Goal: Task Accomplishment & Management: Manage account settings

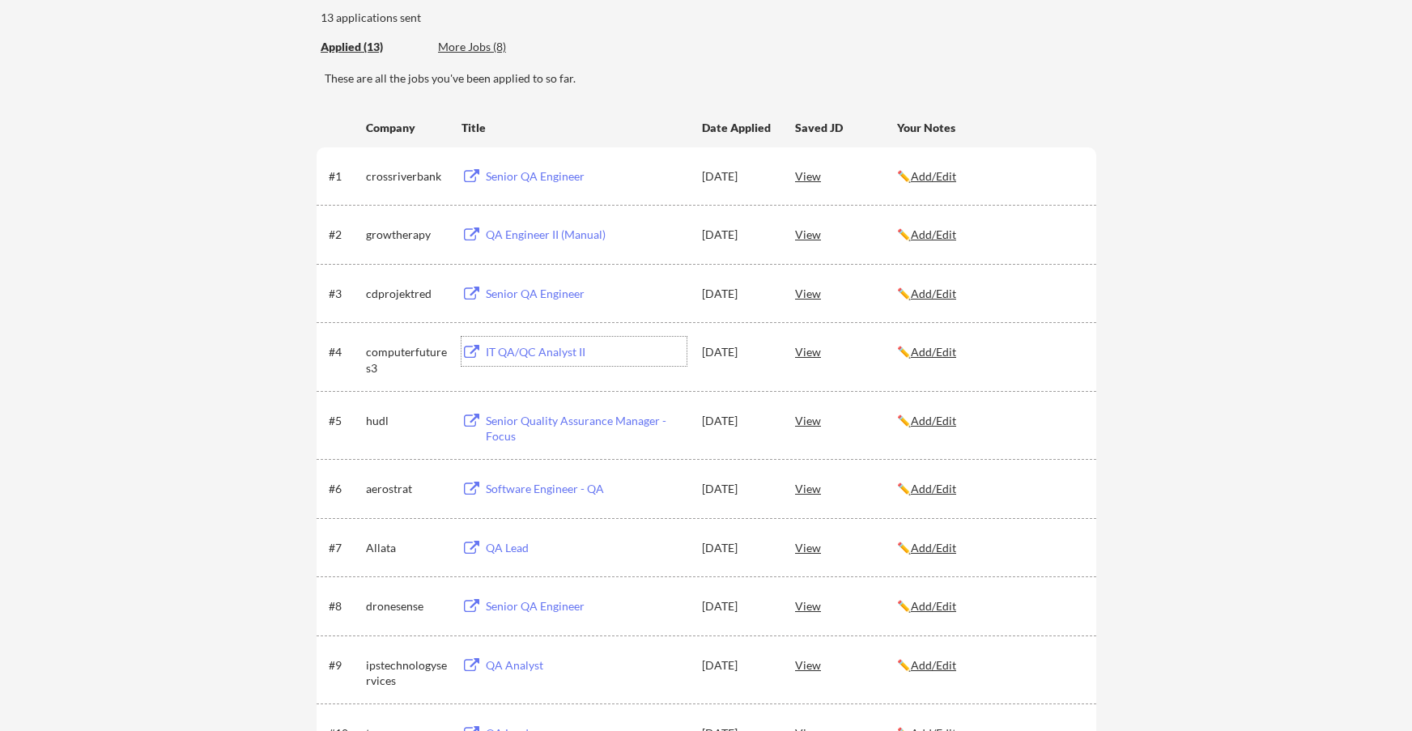
scroll to position [162, 0]
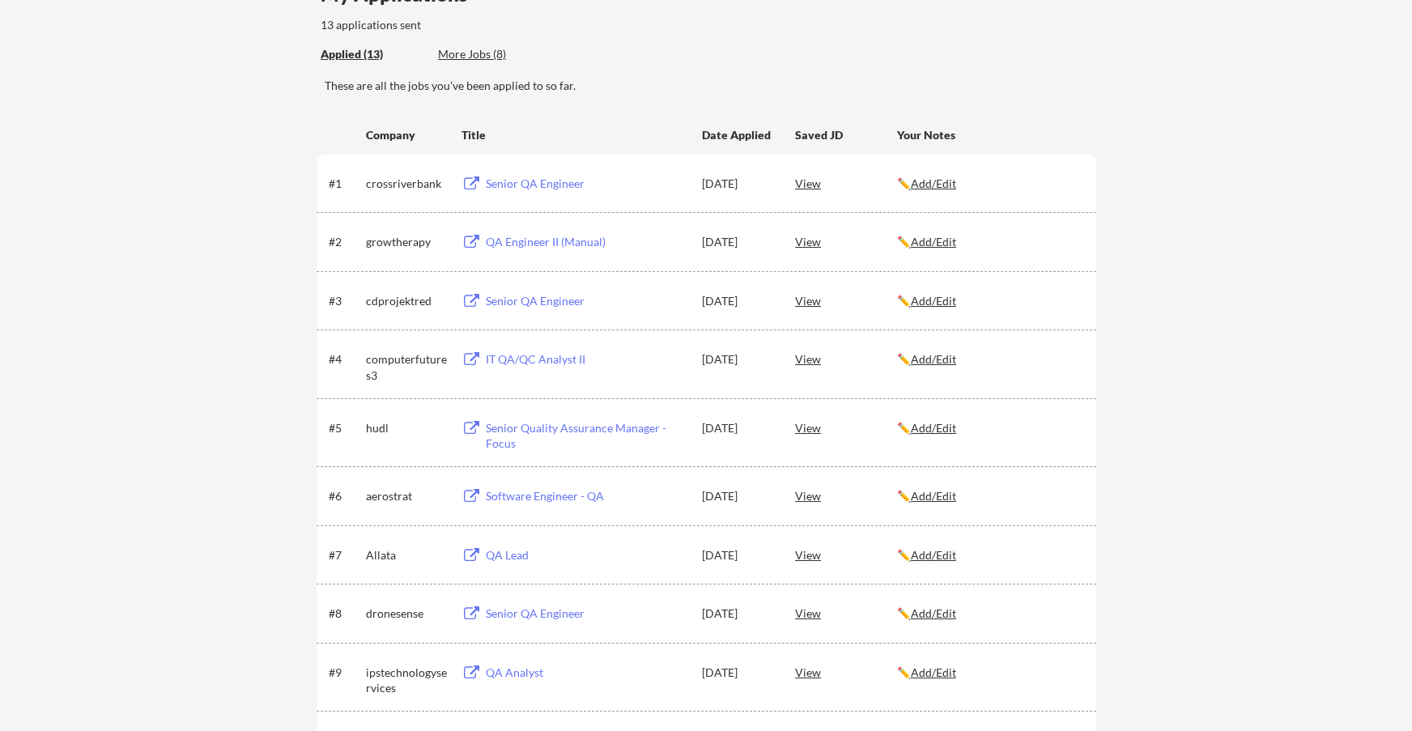
drag, startPoint x: 503, startPoint y: 181, endPoint x: 524, endPoint y: 185, distance: 20.6
click at [588, 160] on div "#1 crossriverbank Senior QA Engineer [DATE] View ✏️ Add/Edit" at bounding box center [706, 183] width 780 height 57
click at [518, 182] on div "Senior QA Engineer" at bounding box center [586, 184] width 201 height 16
click at [526, 249] on div "QA Engineer II (Manual)" at bounding box center [586, 242] width 201 height 16
click at [543, 305] on div "Senior QA Engineer" at bounding box center [586, 301] width 201 height 16
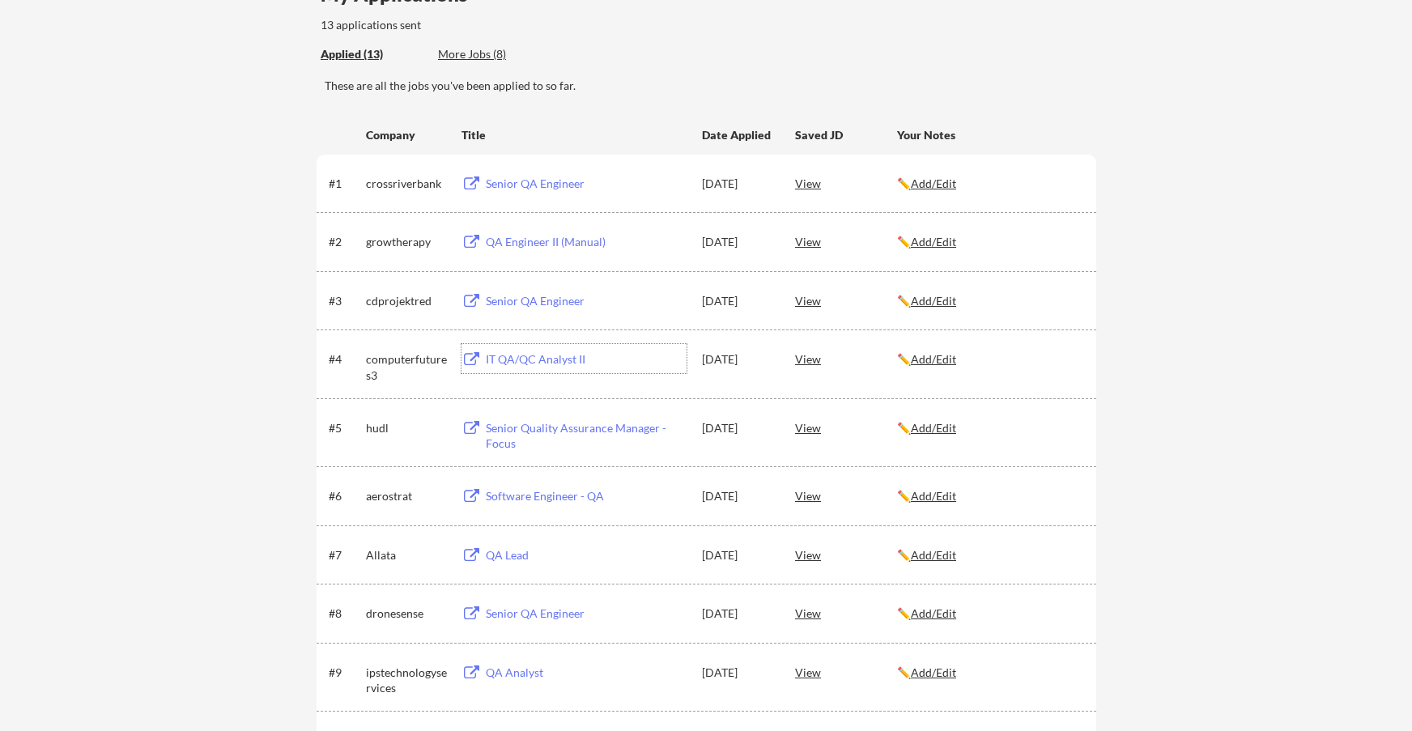
click at [517, 359] on div "IT QA/QC Analyst II" at bounding box center [586, 359] width 201 height 16
click at [588, 425] on div "Senior Quality Assurance Manager - Focus" at bounding box center [586, 436] width 201 height 32
click at [550, 499] on div "Software Engineer - QA" at bounding box center [586, 496] width 201 height 16
click at [503, 555] on div "QA Lead" at bounding box center [586, 555] width 201 height 16
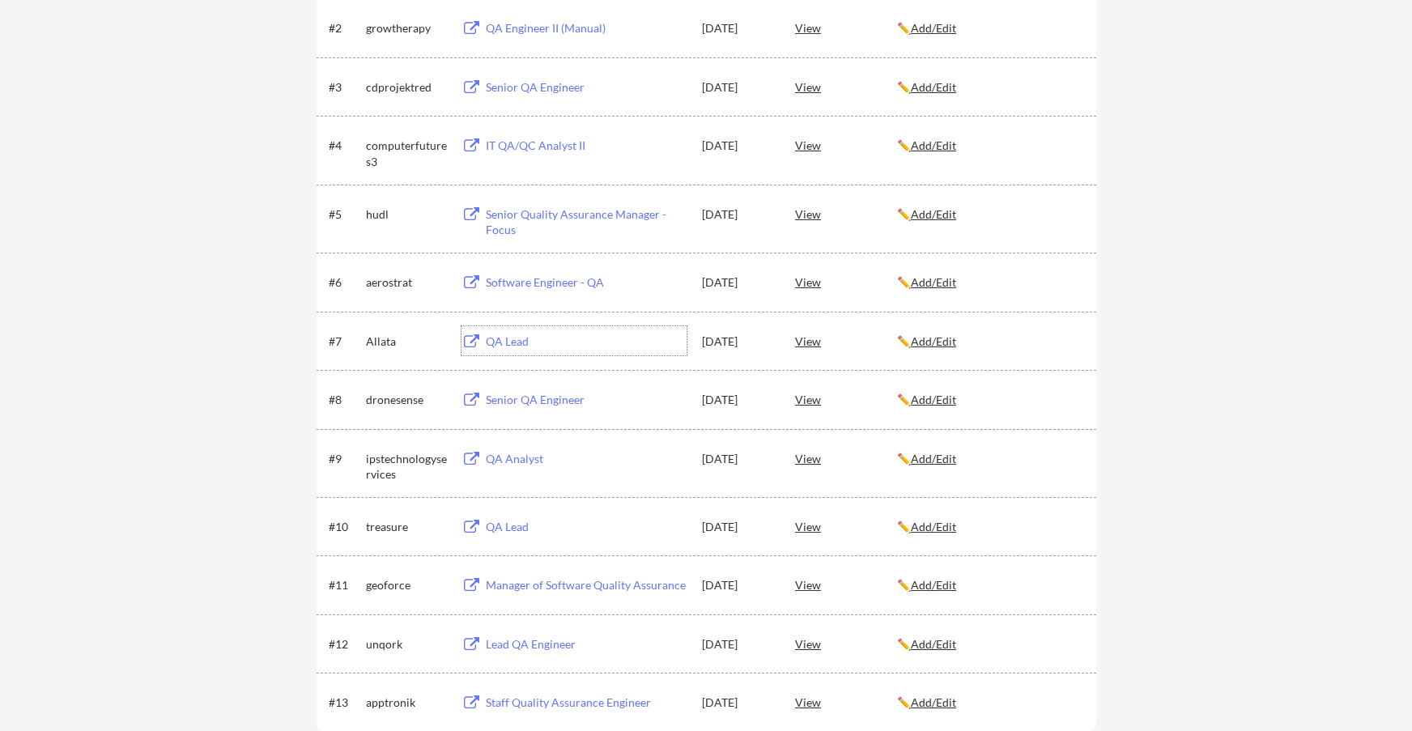
scroll to position [405, 0]
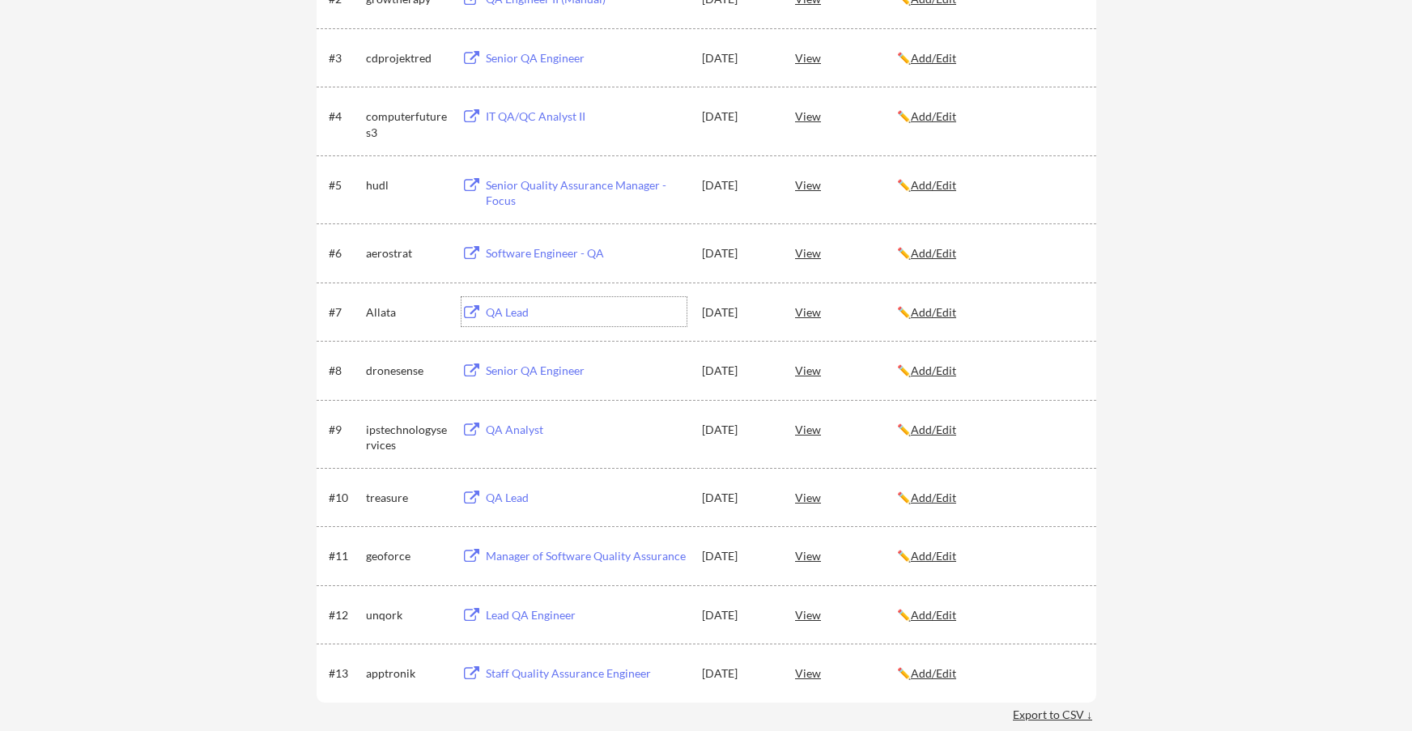
click at [525, 372] on div "Senior QA Engineer" at bounding box center [586, 371] width 201 height 16
click at [519, 431] on div "QA Analyst" at bounding box center [586, 430] width 201 height 16
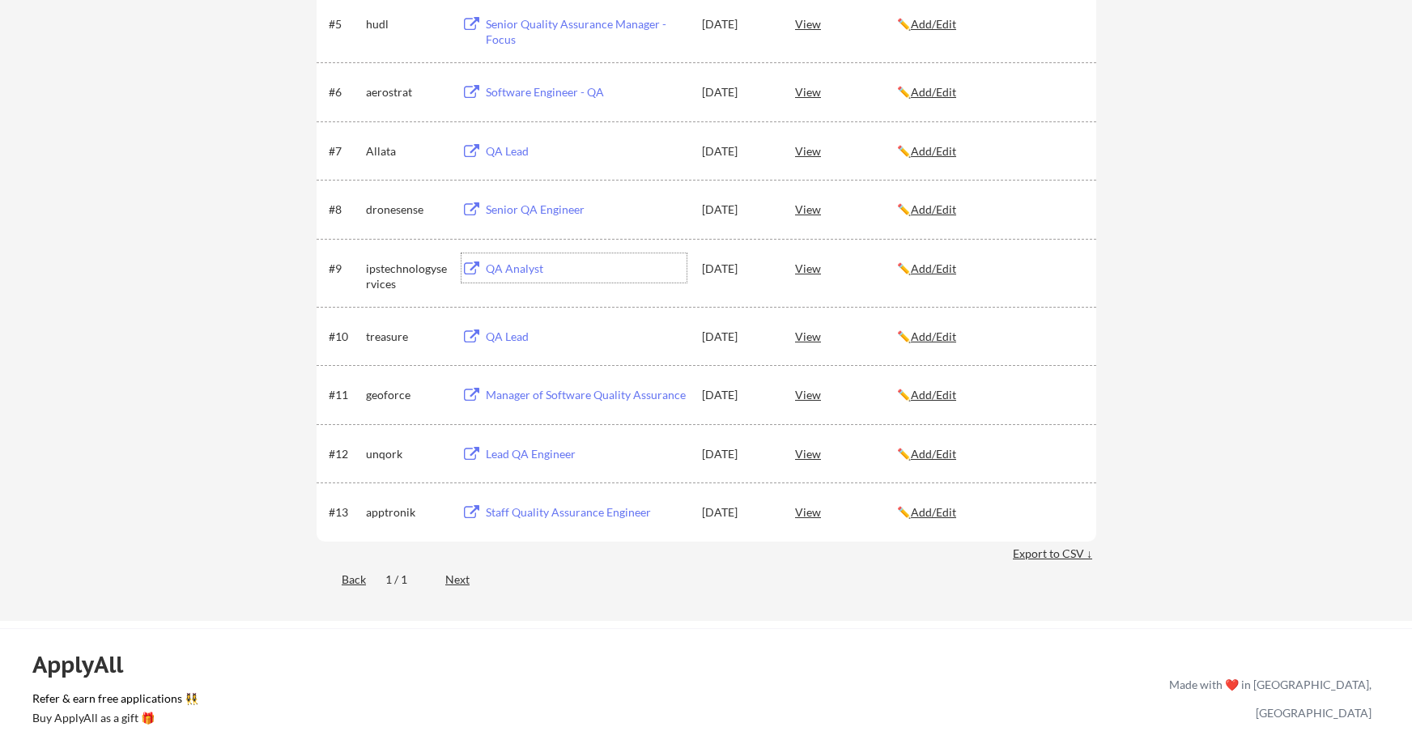
scroll to position [567, 0]
click at [516, 339] on div "QA Lead" at bounding box center [586, 336] width 201 height 16
click at [516, 389] on div "Manager of Software Quality Assurance" at bounding box center [586, 394] width 201 height 16
click at [532, 450] on div "Lead QA Engineer" at bounding box center [586, 453] width 201 height 16
click at [542, 512] on div "Staff Quality Assurance Engineer" at bounding box center [586, 511] width 201 height 16
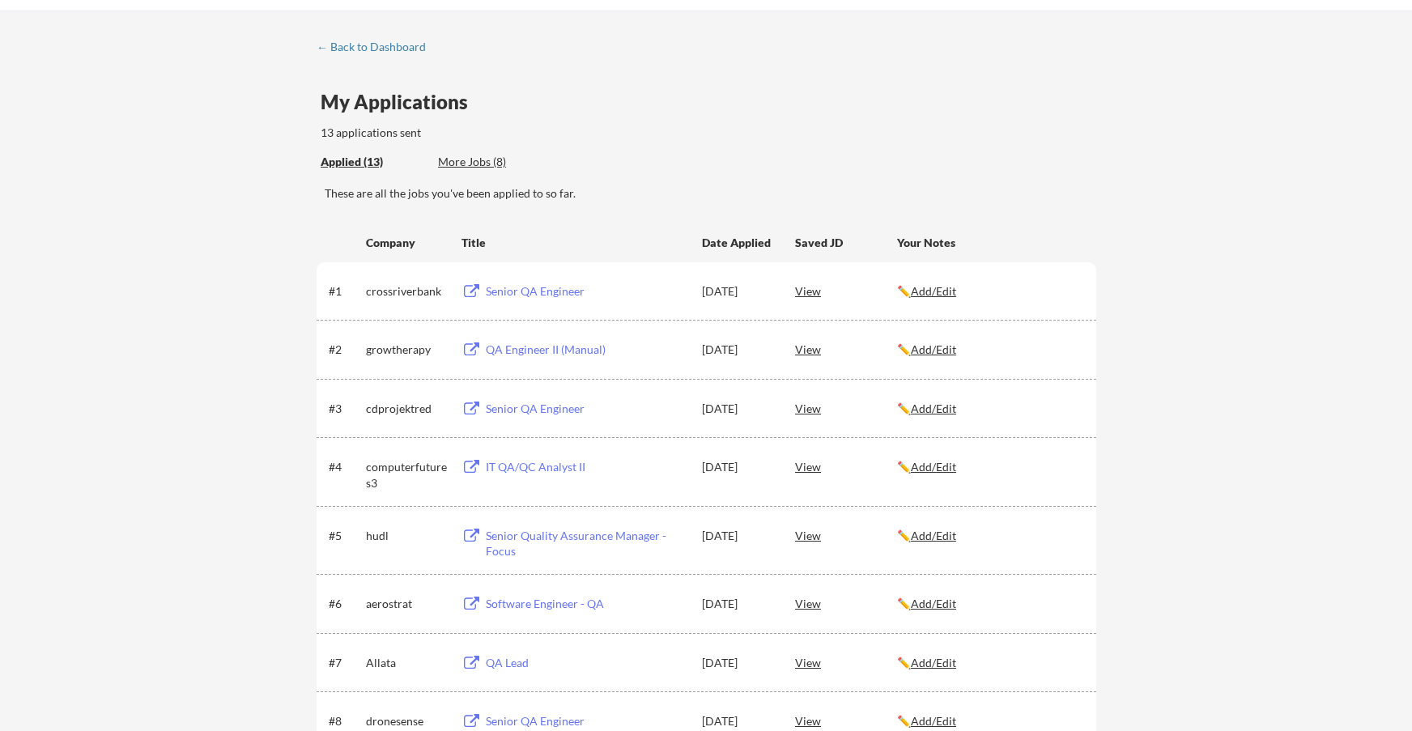
scroll to position [81, 0]
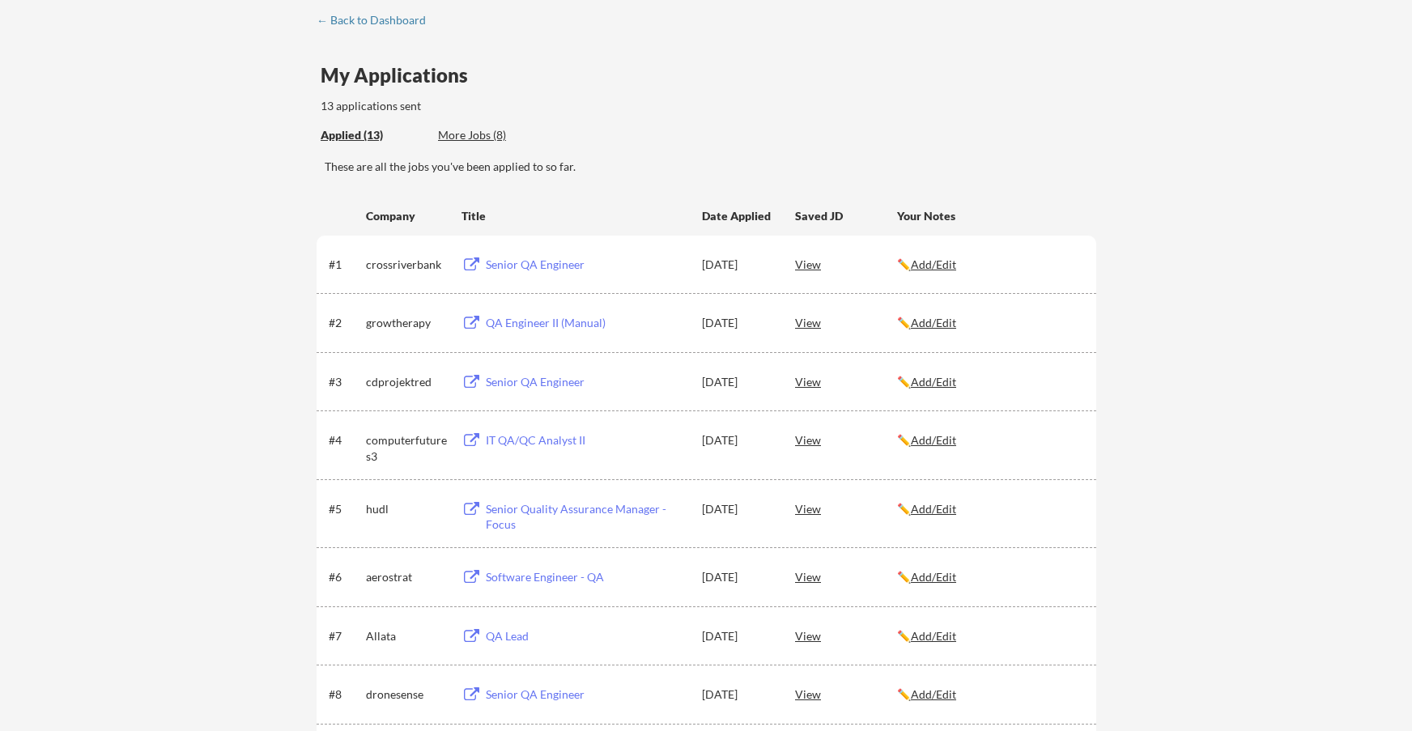
click at [526, 324] on div "QA Engineer II (Manual)" at bounding box center [586, 323] width 201 height 16
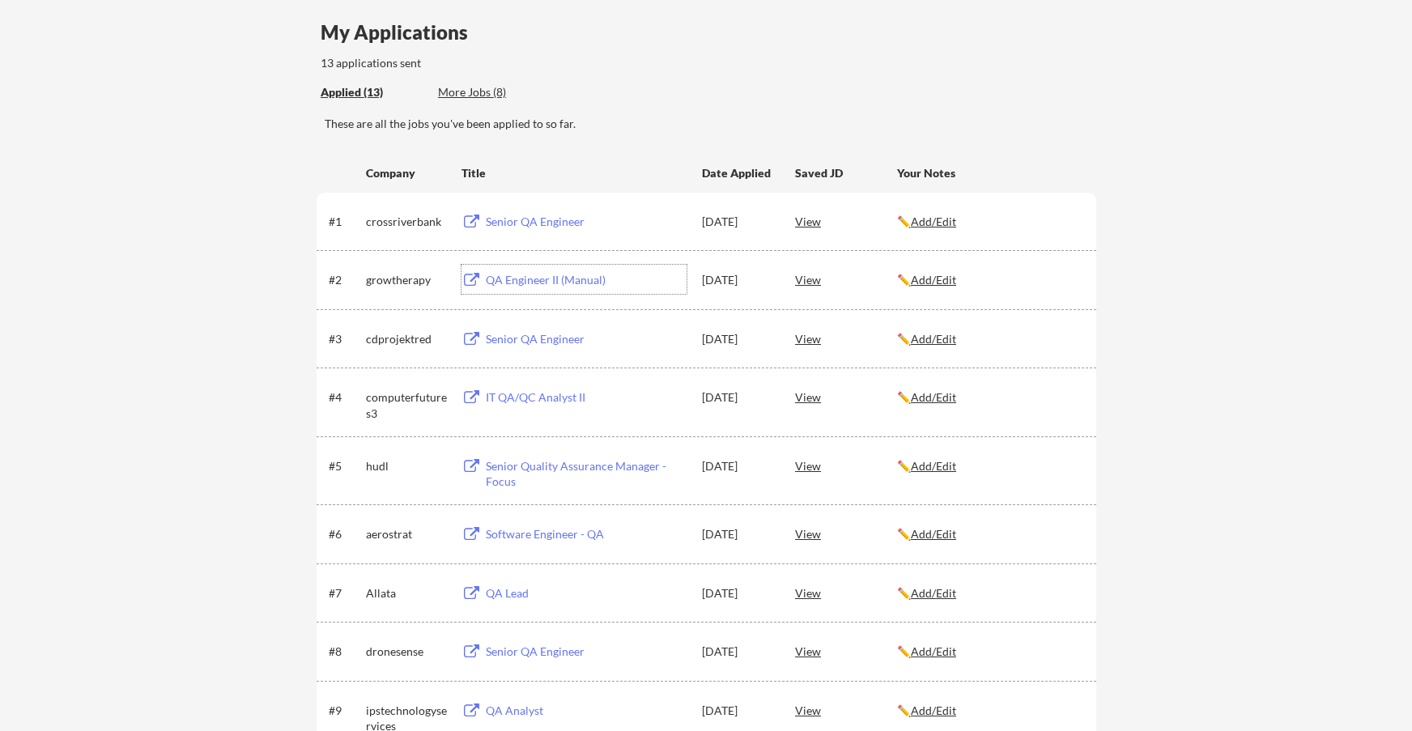
scroll to position [162, 0]
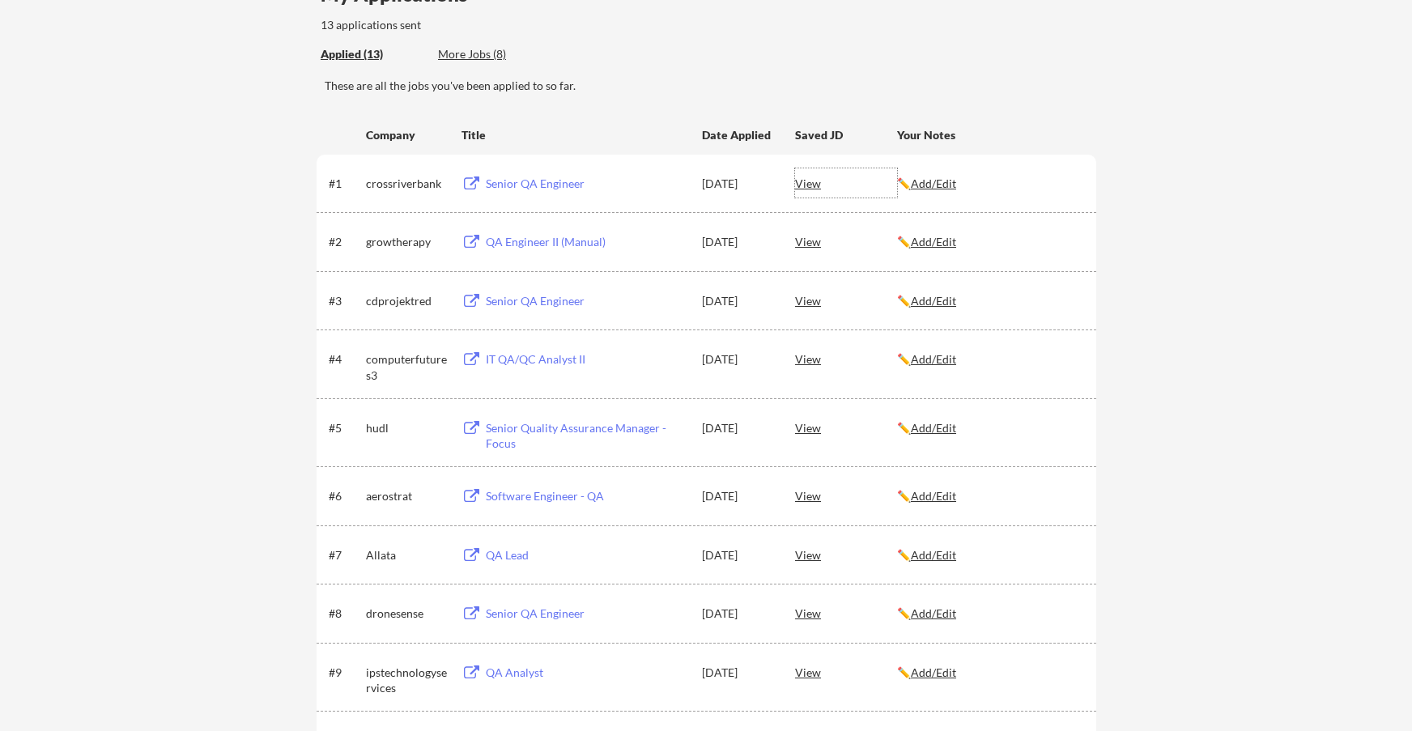
click at [805, 188] on div "View" at bounding box center [846, 182] width 102 height 29
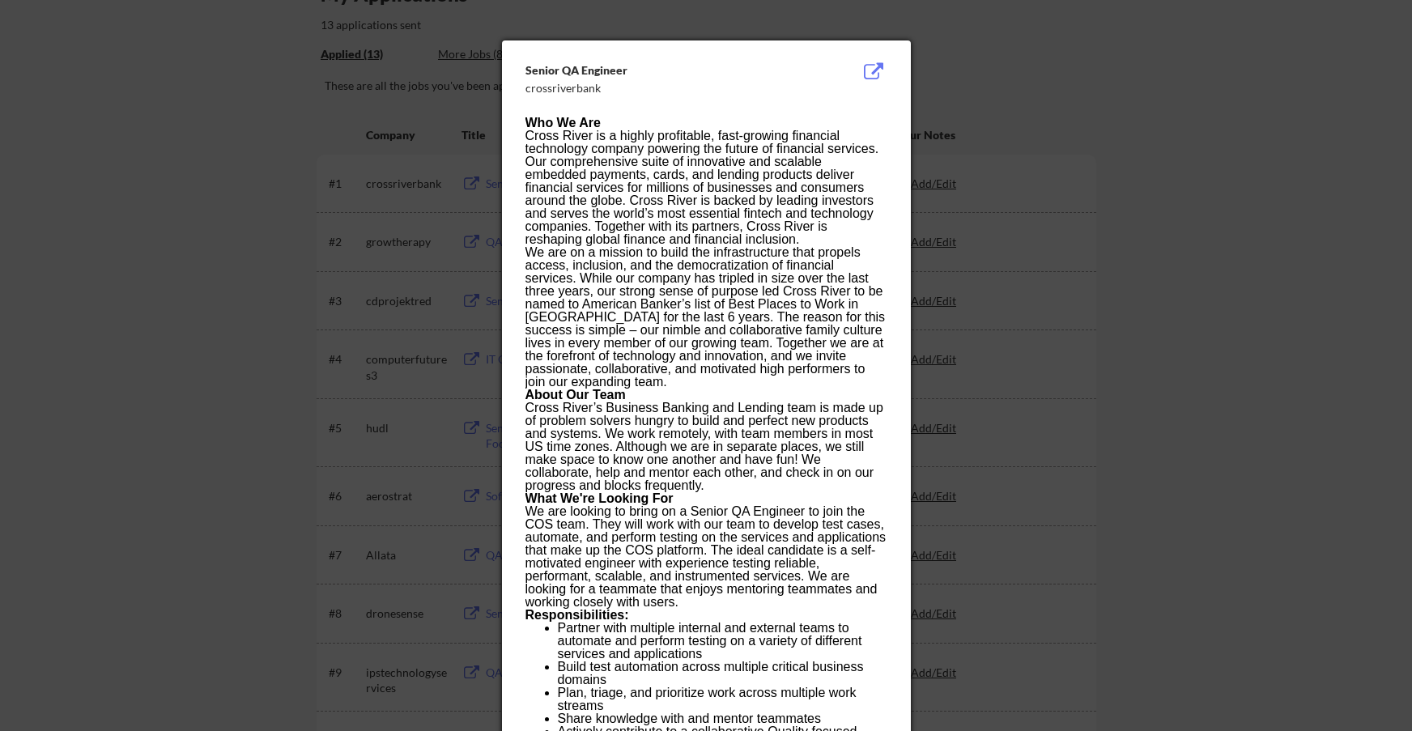
click at [1034, 159] on div at bounding box center [706, 365] width 1412 height 731
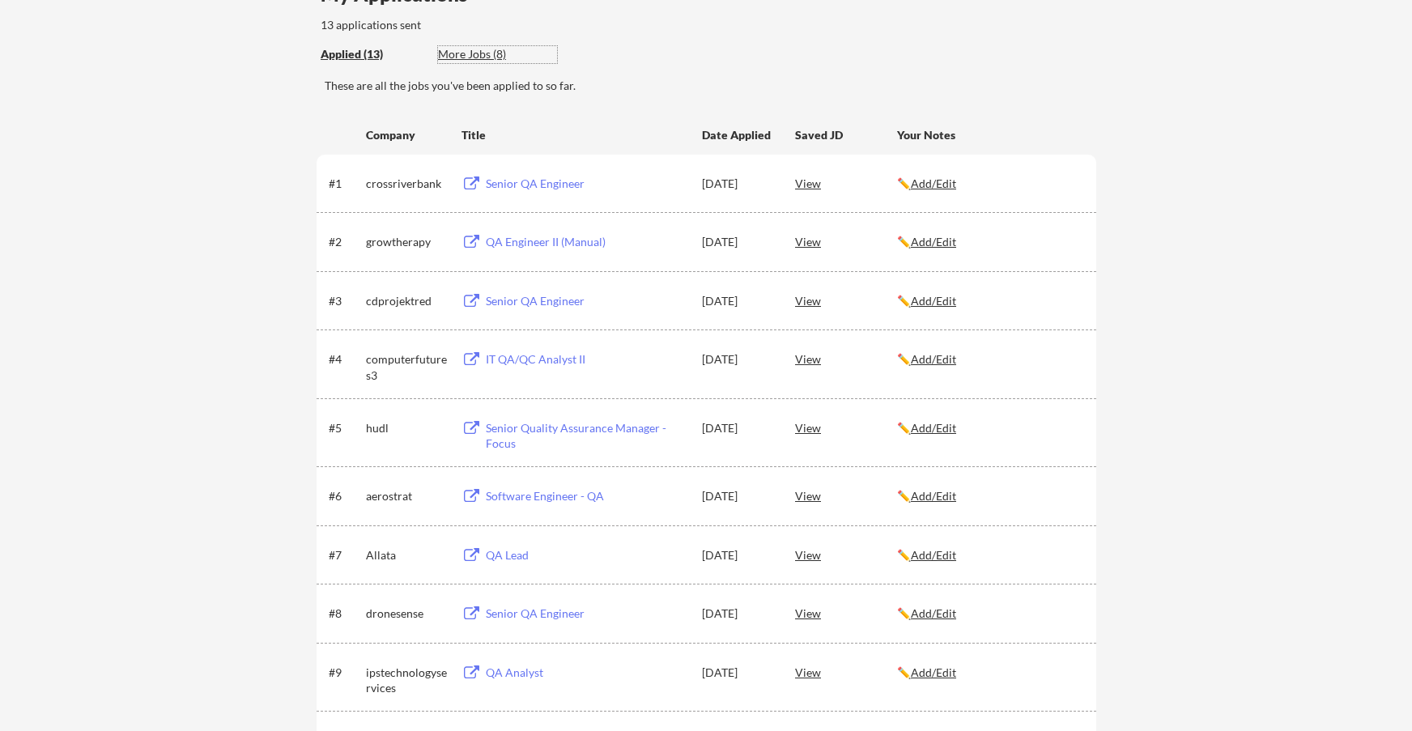
click at [469, 56] on div "More Jobs (8)" at bounding box center [497, 54] width 119 height 16
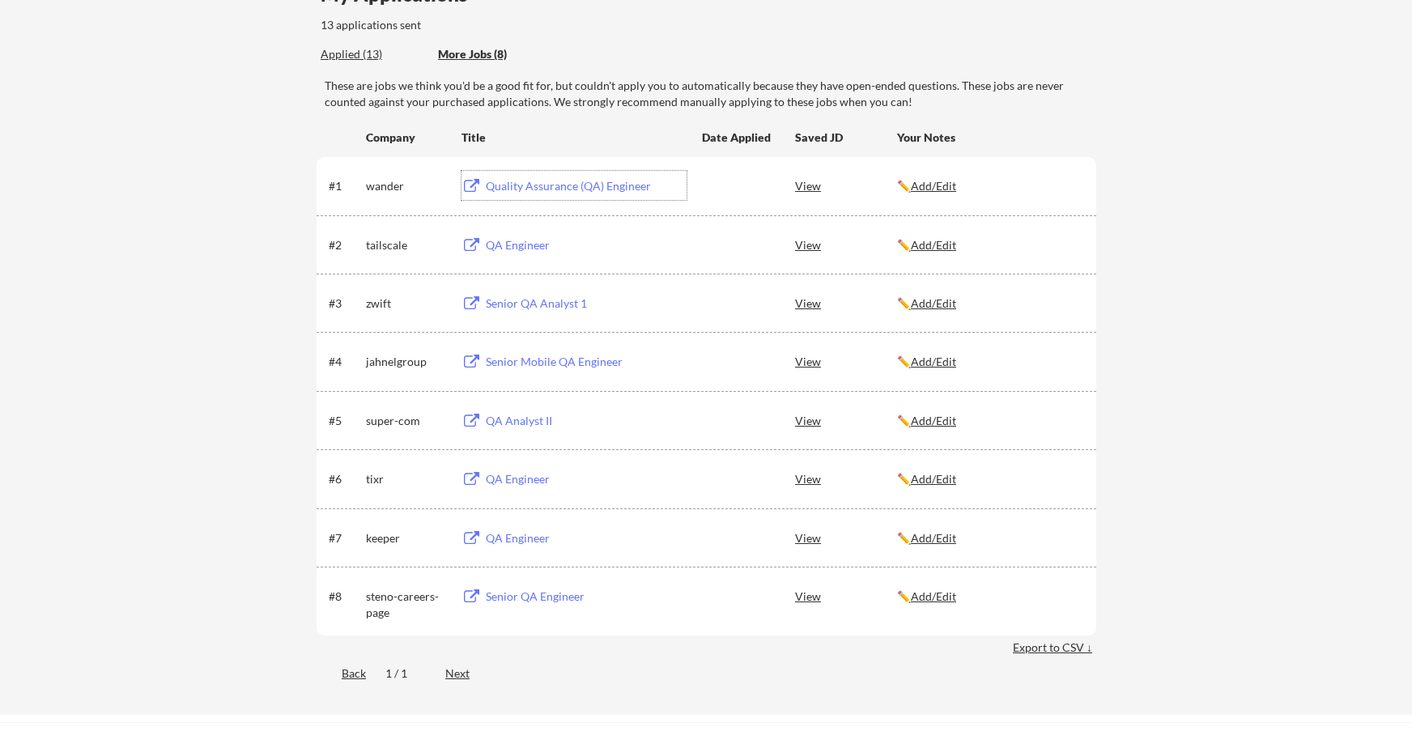
drag, startPoint x: 513, startPoint y: 186, endPoint x: 484, endPoint y: 187, distance: 29.2
click at [484, 187] on div "Quality Assurance (QA) Engineer" at bounding box center [584, 185] width 205 height 29
click at [936, 187] on u "Add/Edit" at bounding box center [933, 186] width 45 height 14
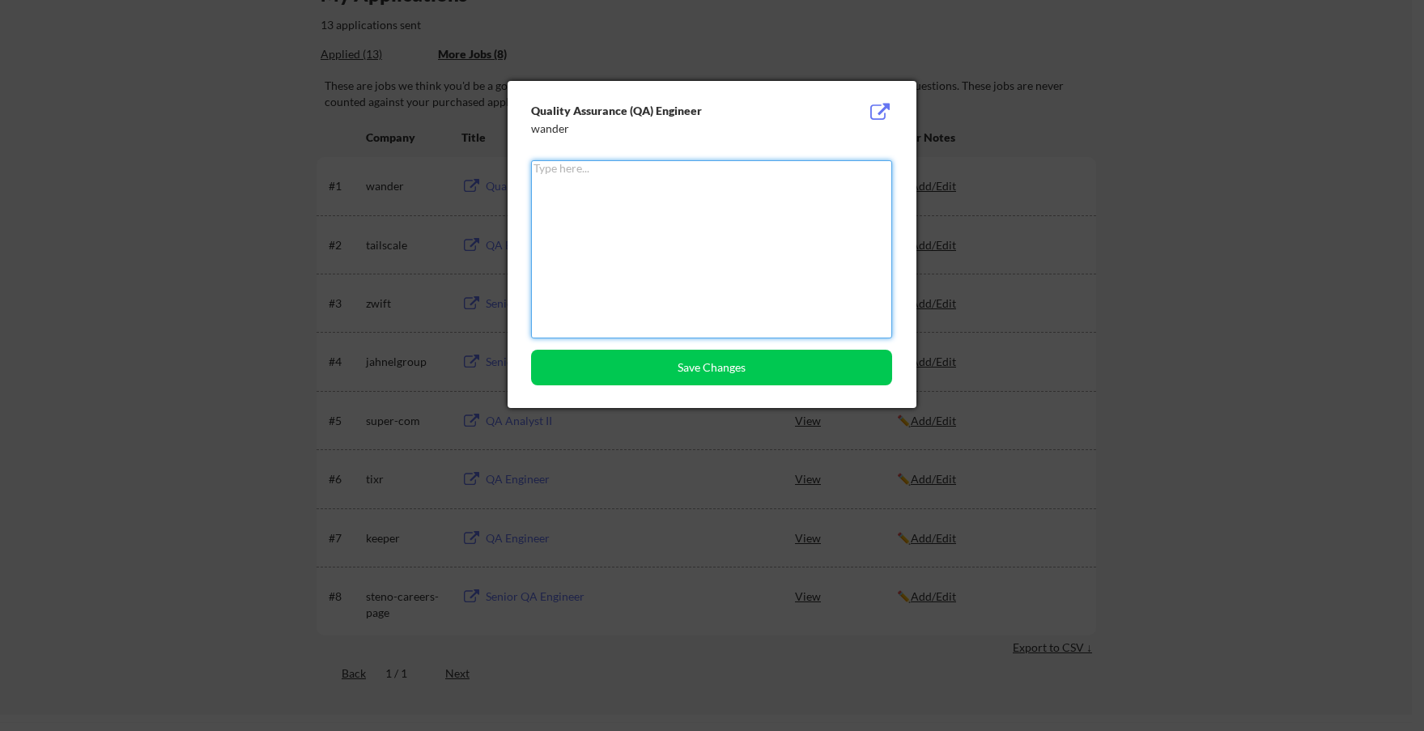
click at [806, 210] on textarea at bounding box center [711, 249] width 361 height 178
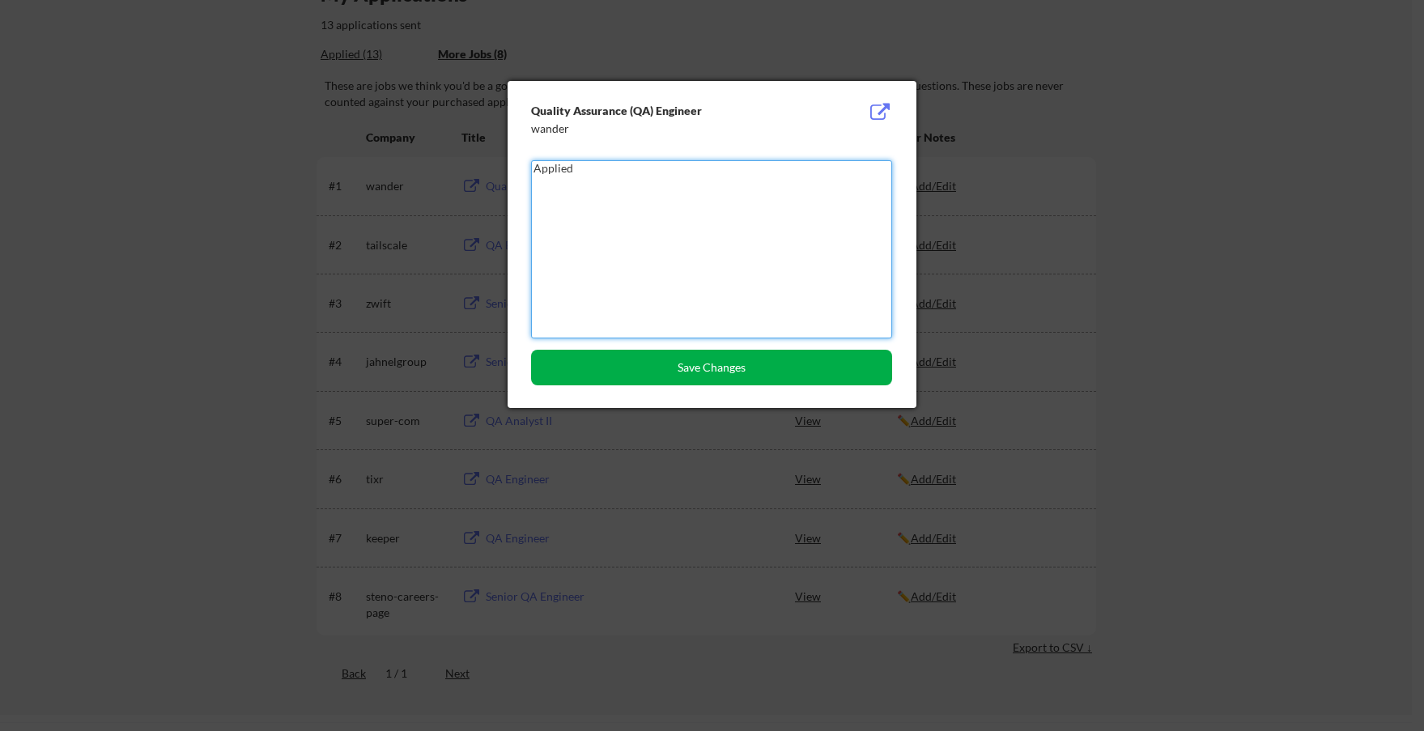
type textarea "Applied"
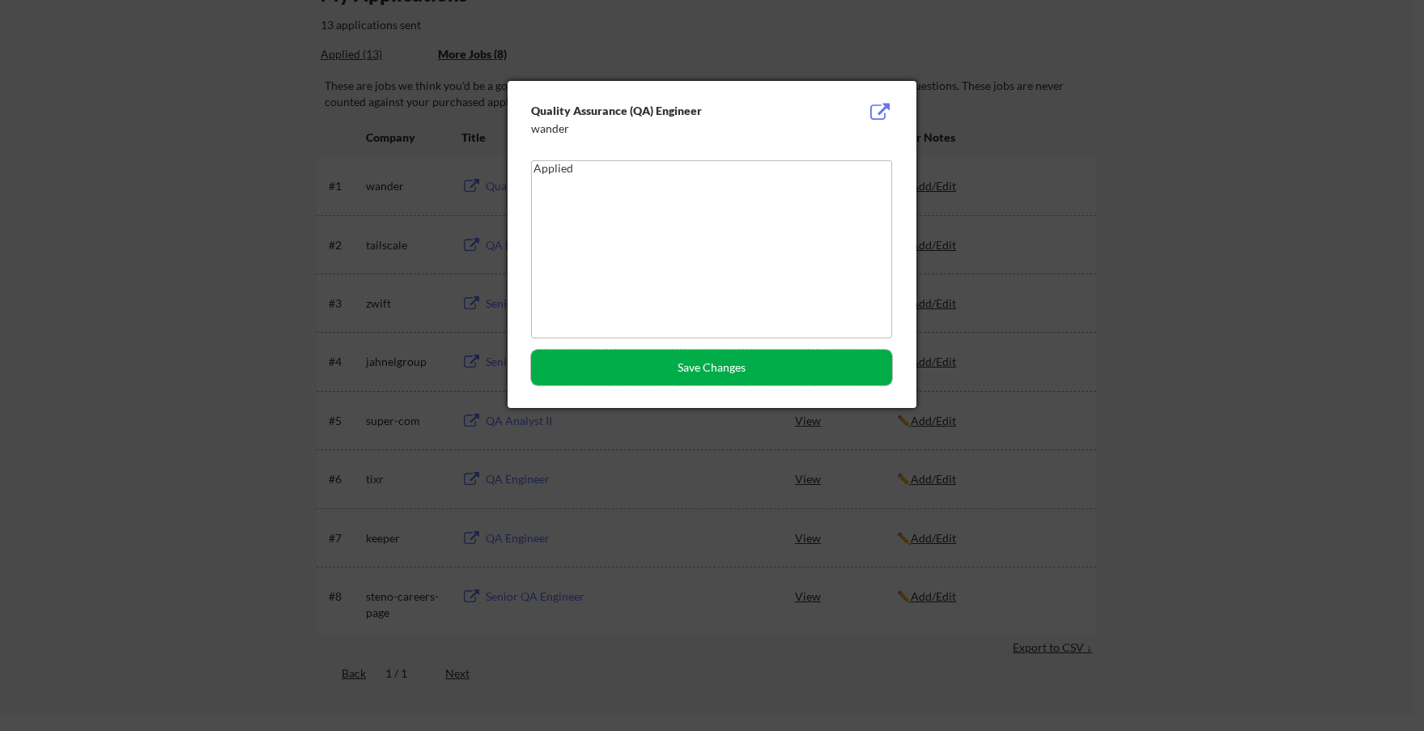
click at [652, 359] on button "Save Changes" at bounding box center [711, 368] width 361 height 36
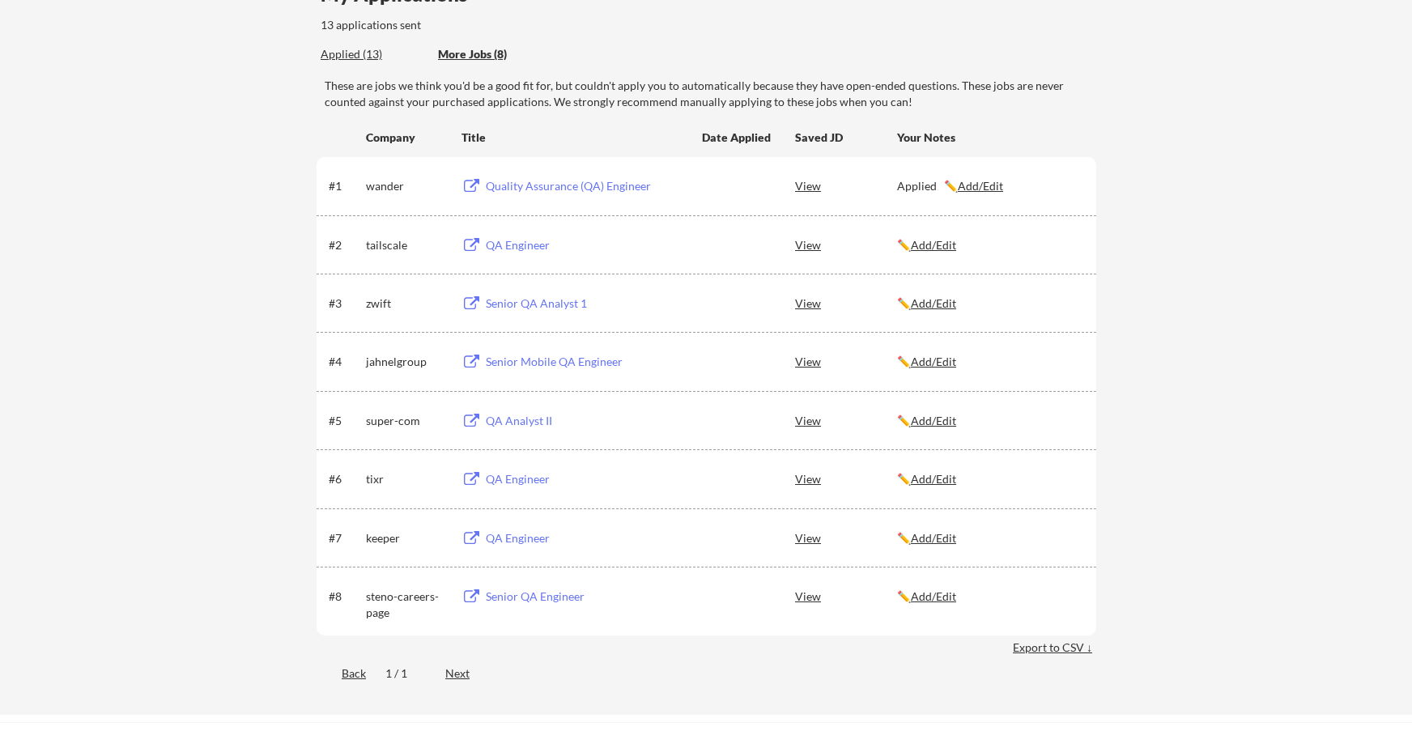
click at [938, 428] on div "✏️ Add/Edit" at bounding box center [989, 421] width 185 height 16
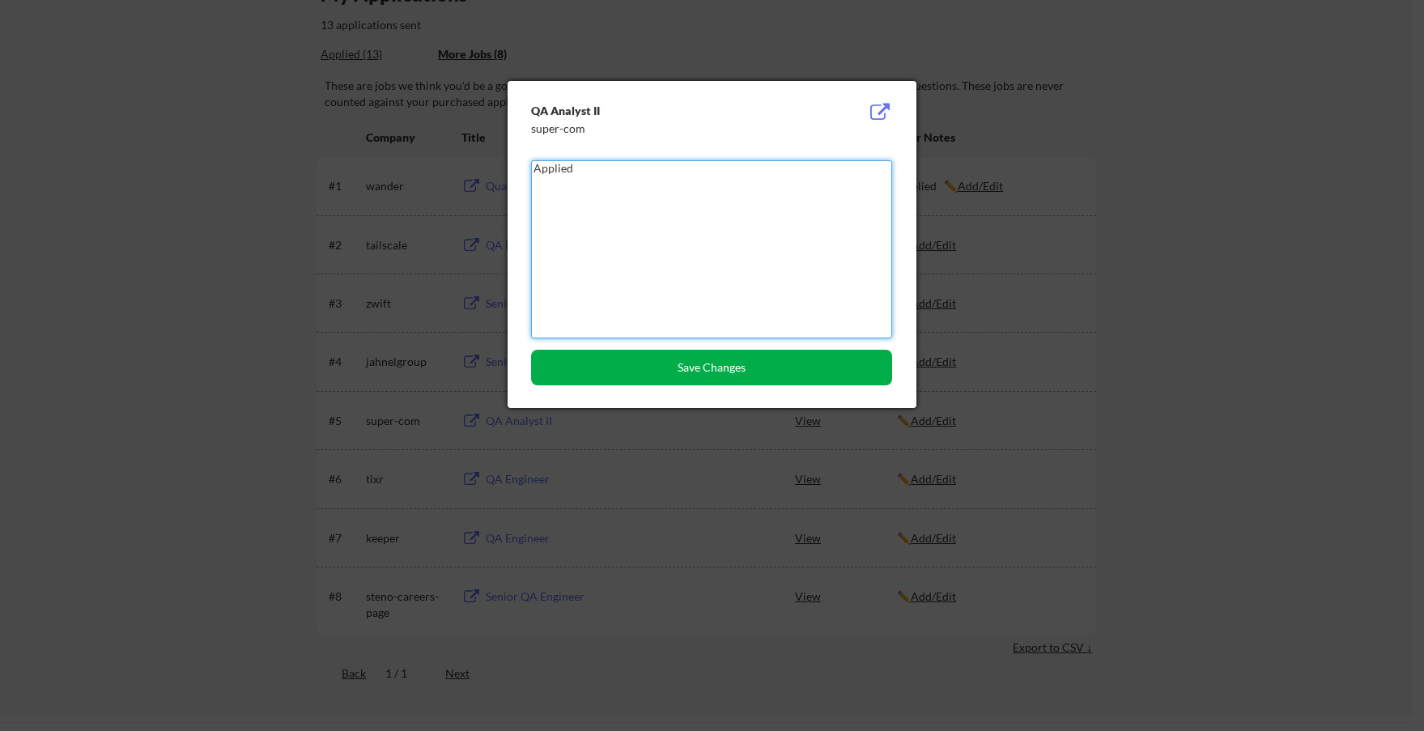
type textarea "Applied"
click at [745, 363] on button "Save Changes" at bounding box center [711, 368] width 361 height 36
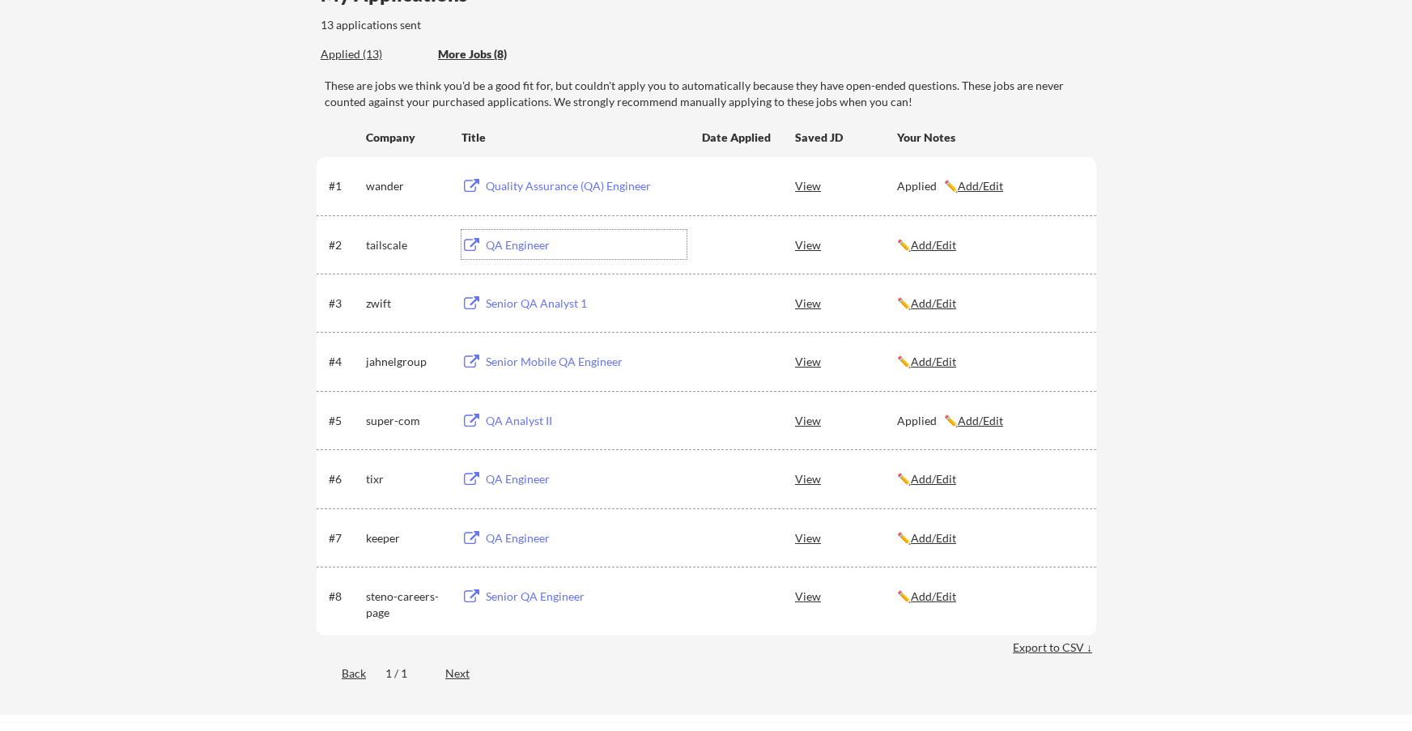
click at [505, 242] on div "QA Engineer" at bounding box center [586, 245] width 201 height 16
click at [542, 304] on div "Senior QA Analyst 1" at bounding box center [586, 303] width 201 height 16
click at [937, 302] on u "Add/Edit" at bounding box center [933, 303] width 45 height 14
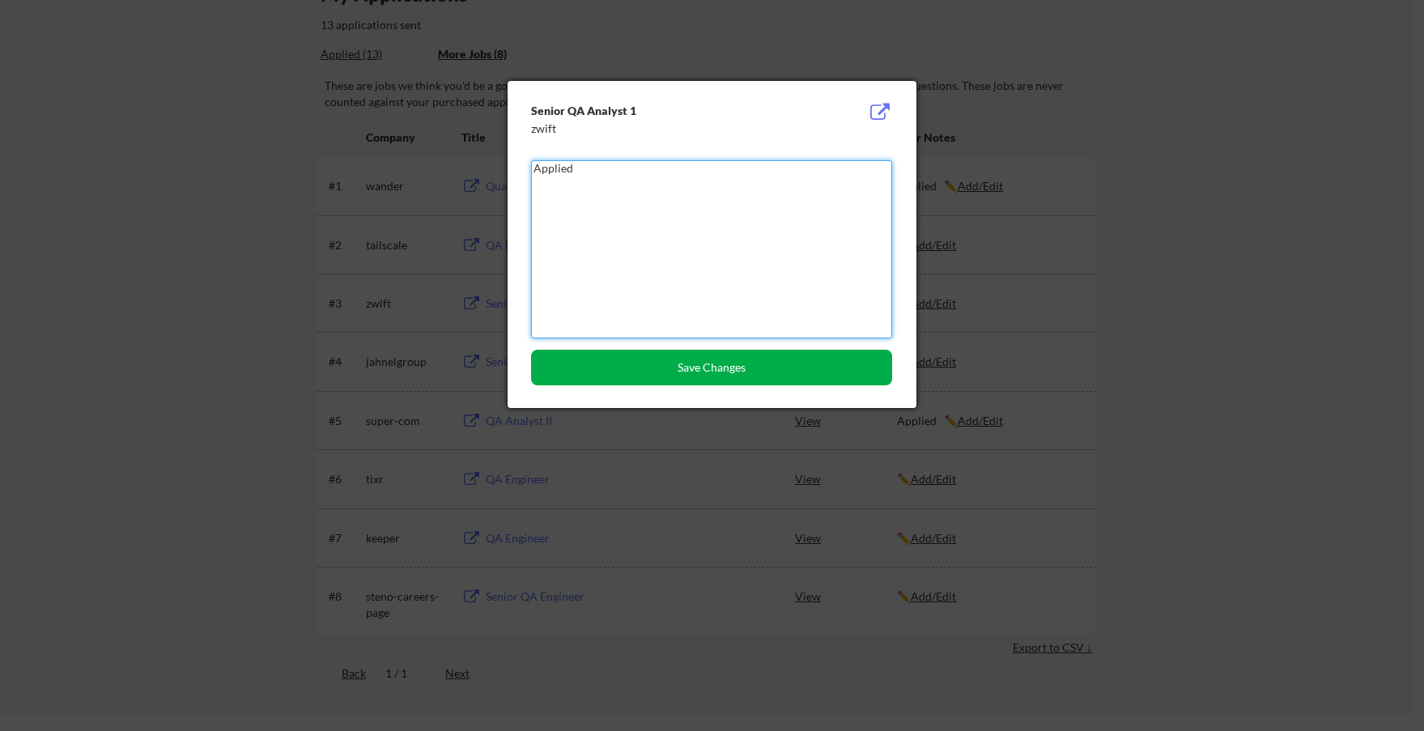
type textarea "Applied"
click at [809, 363] on button "Save Changes" at bounding box center [711, 368] width 361 height 36
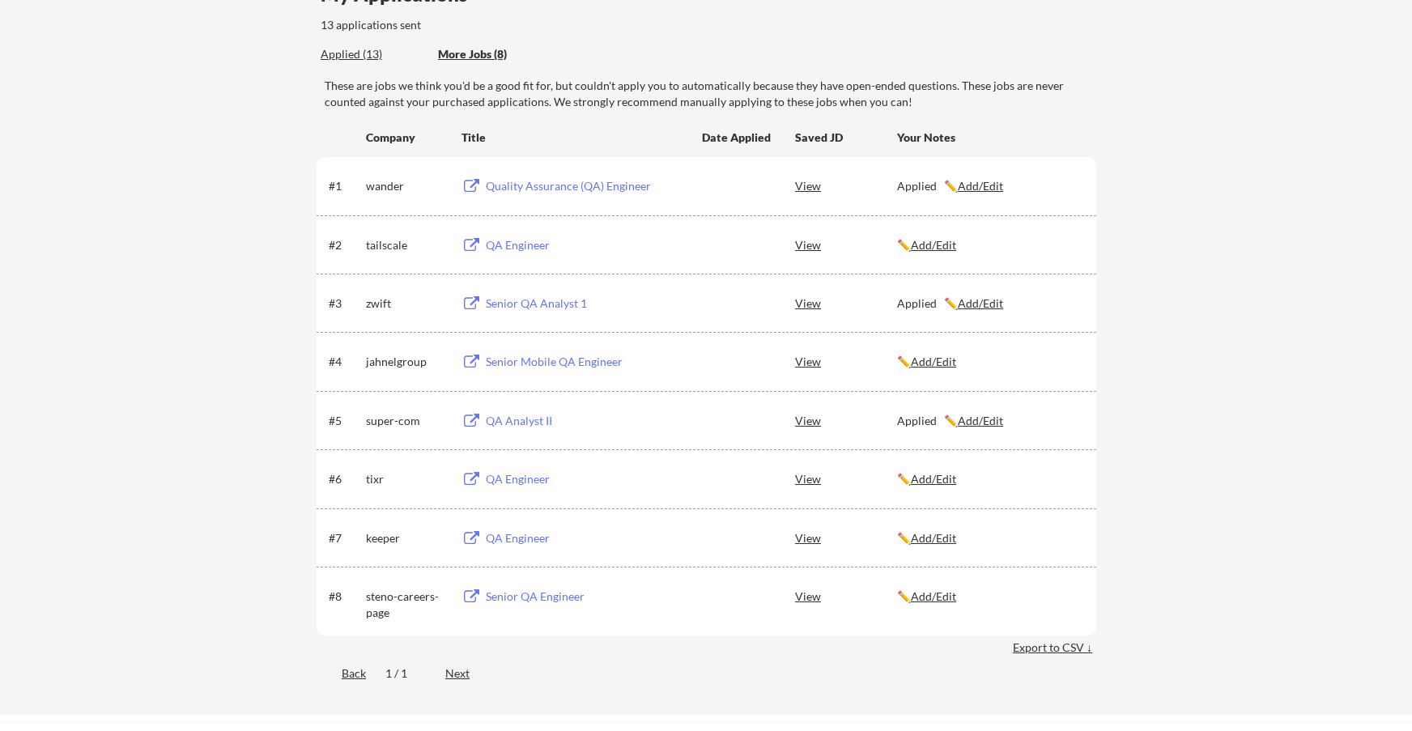
click at [570, 357] on div "Senior Mobile QA Engineer" at bounding box center [586, 362] width 201 height 16
click at [513, 478] on div "QA Engineer" at bounding box center [586, 479] width 201 height 16
click at [512, 542] on div "QA Engineer" at bounding box center [586, 538] width 201 height 16
click at [942, 539] on u "Add/Edit" at bounding box center [933, 538] width 45 height 14
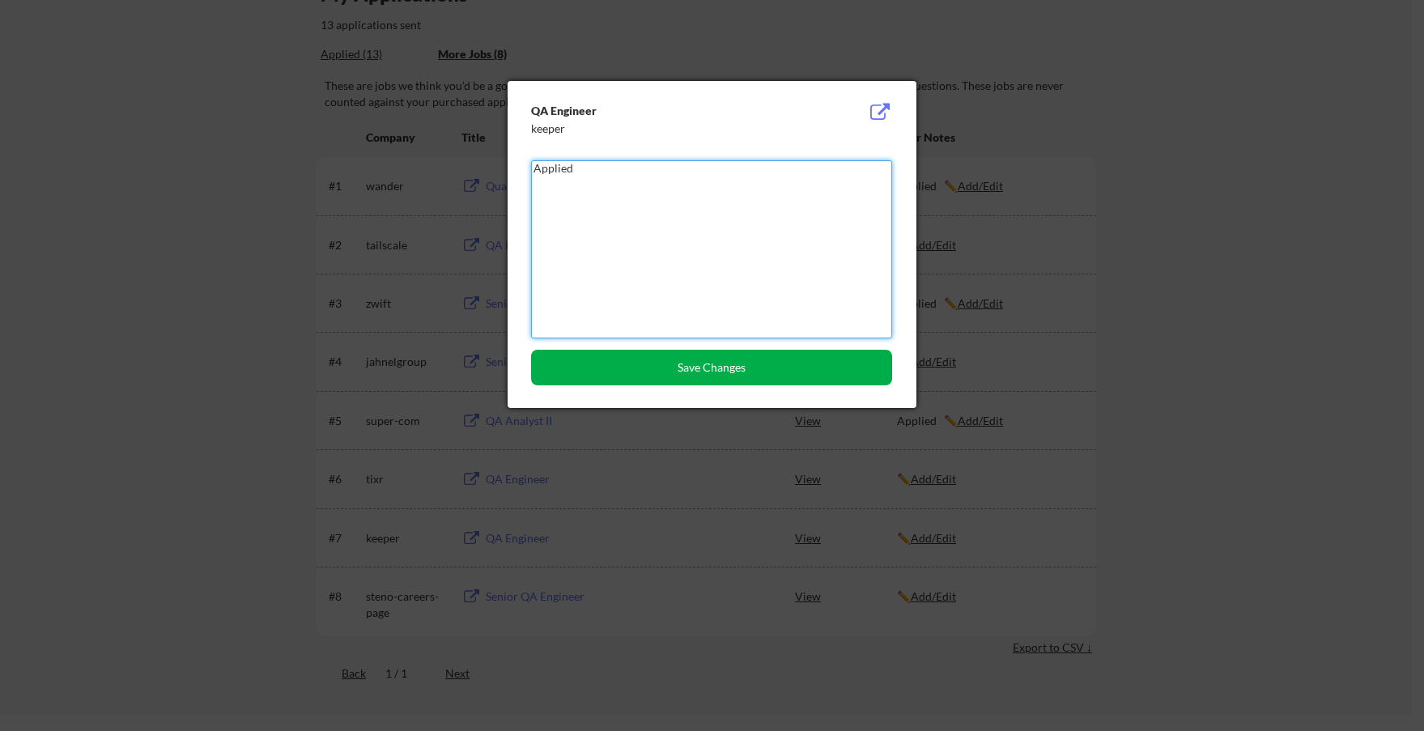
type textarea "Applied"
click at [767, 361] on button "Save Changes" at bounding box center [711, 368] width 361 height 36
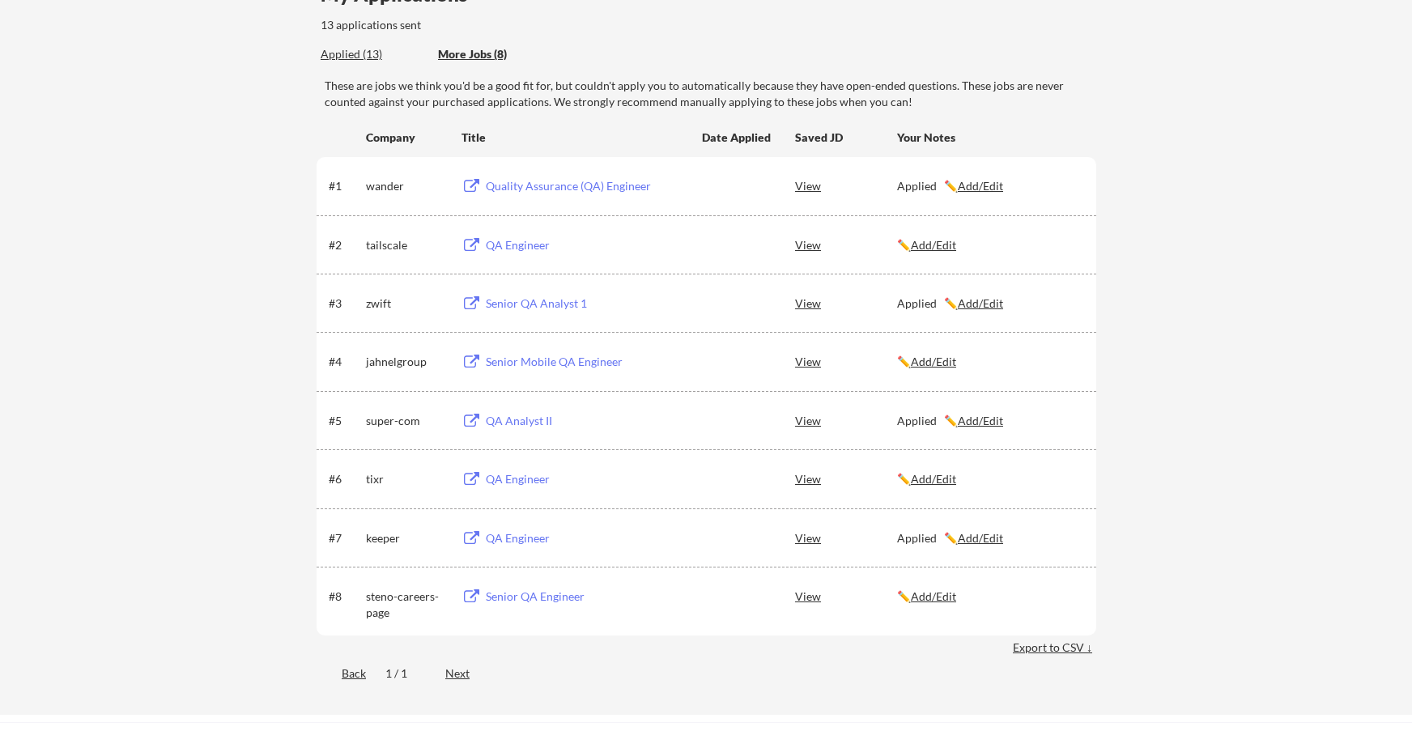
click at [525, 593] on div "Senior QA Engineer" at bounding box center [586, 596] width 201 height 16
click at [357, 53] on div "Applied (13)" at bounding box center [373, 54] width 105 height 16
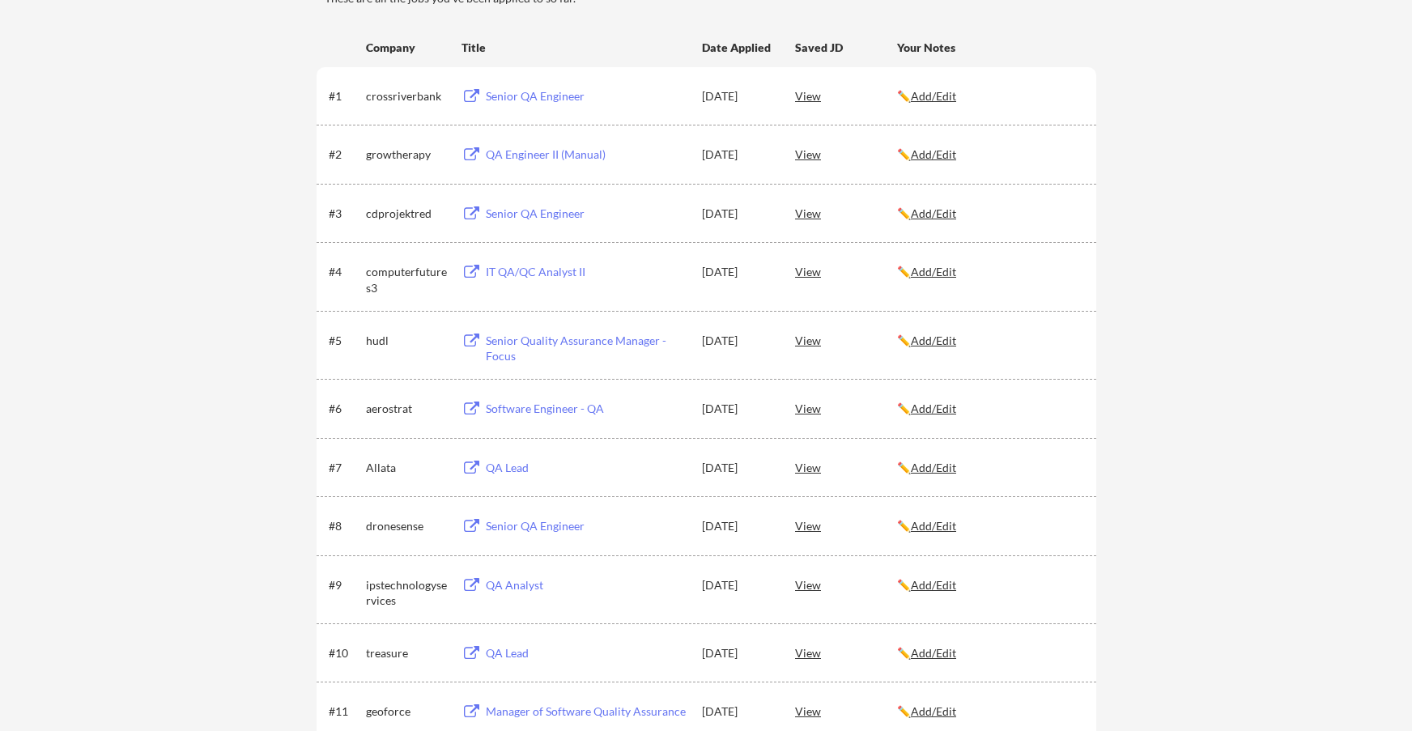
scroll to position [243, 0]
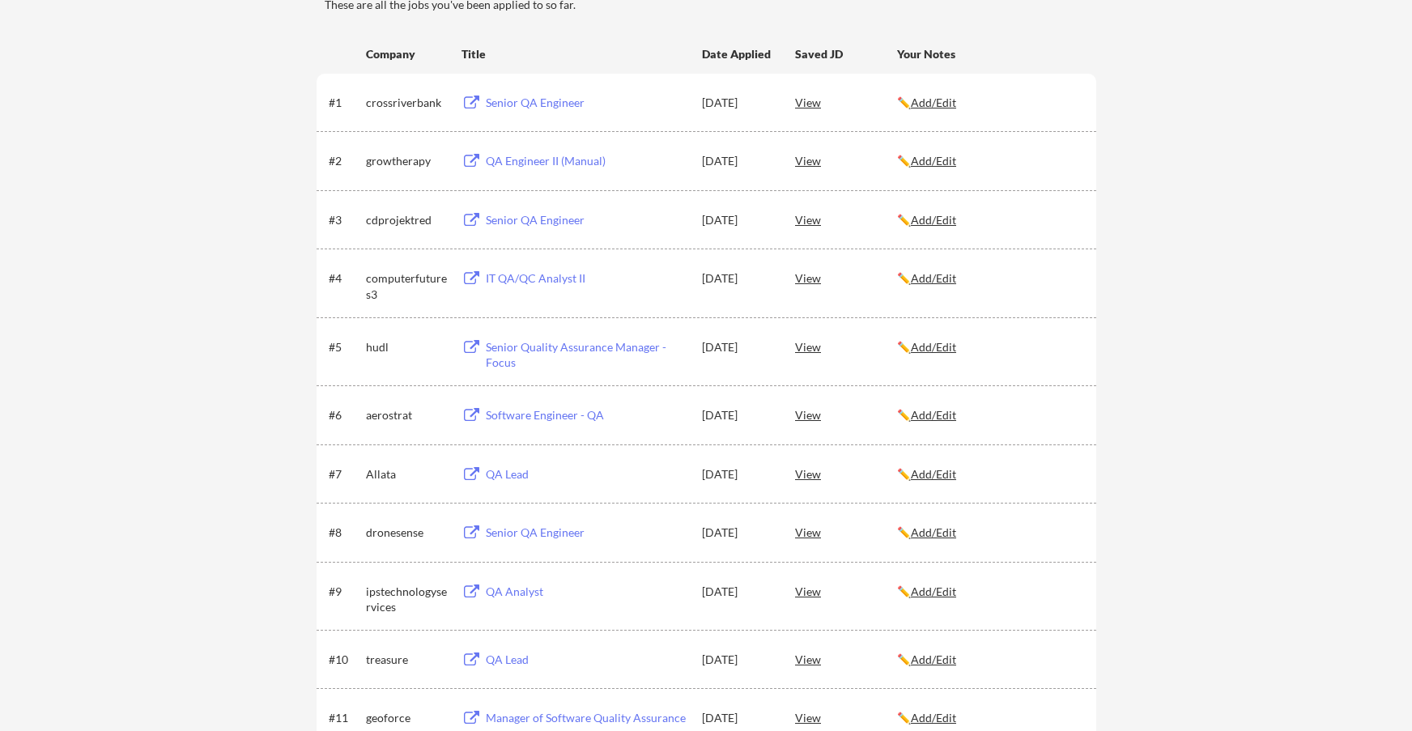
click at [514, 159] on div "QA Engineer II (Manual)" at bounding box center [586, 161] width 201 height 16
